Goal: Information Seeking & Learning: Find specific fact

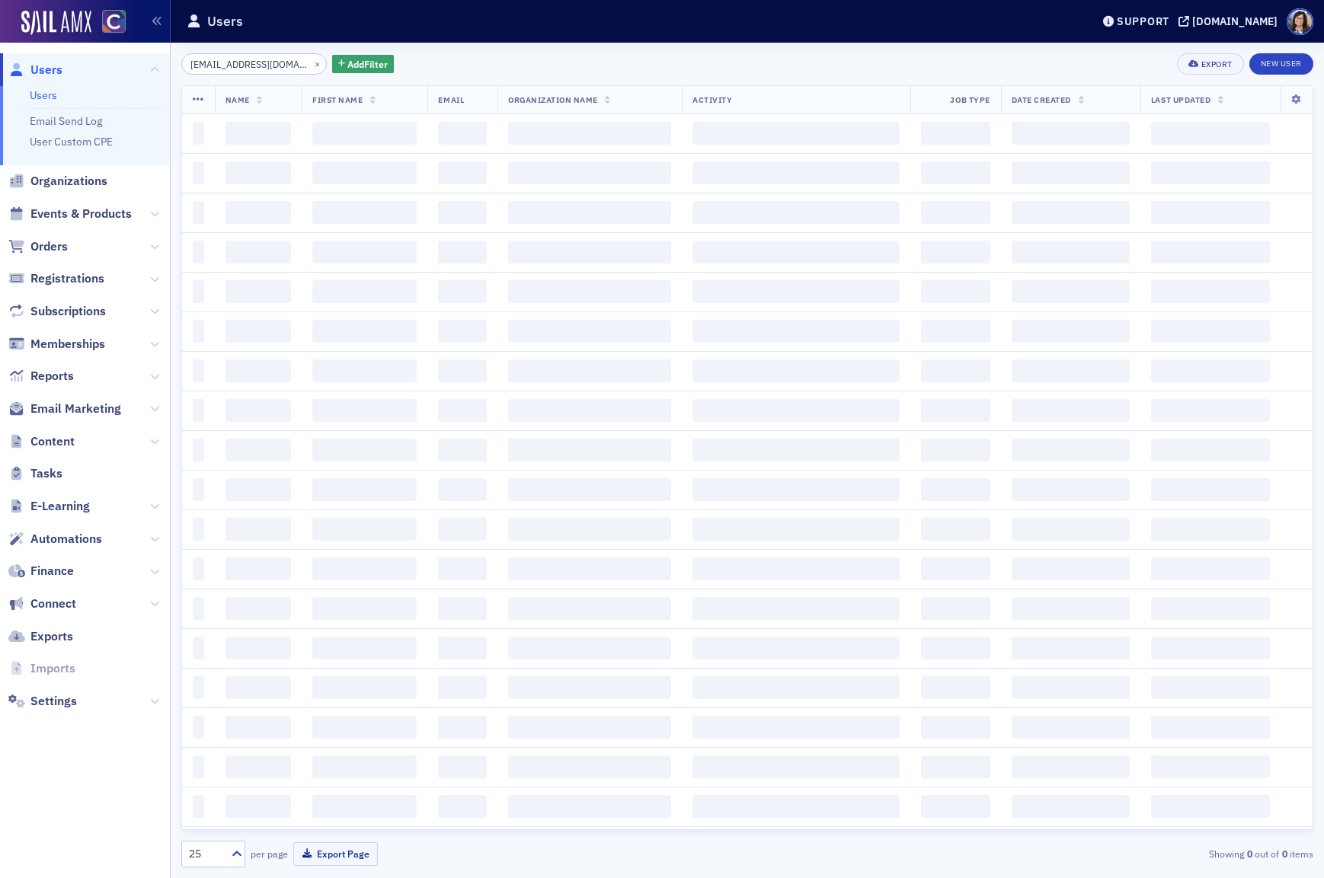
scroll to position [0, 13]
